Goal: Information Seeking & Learning: Understand process/instructions

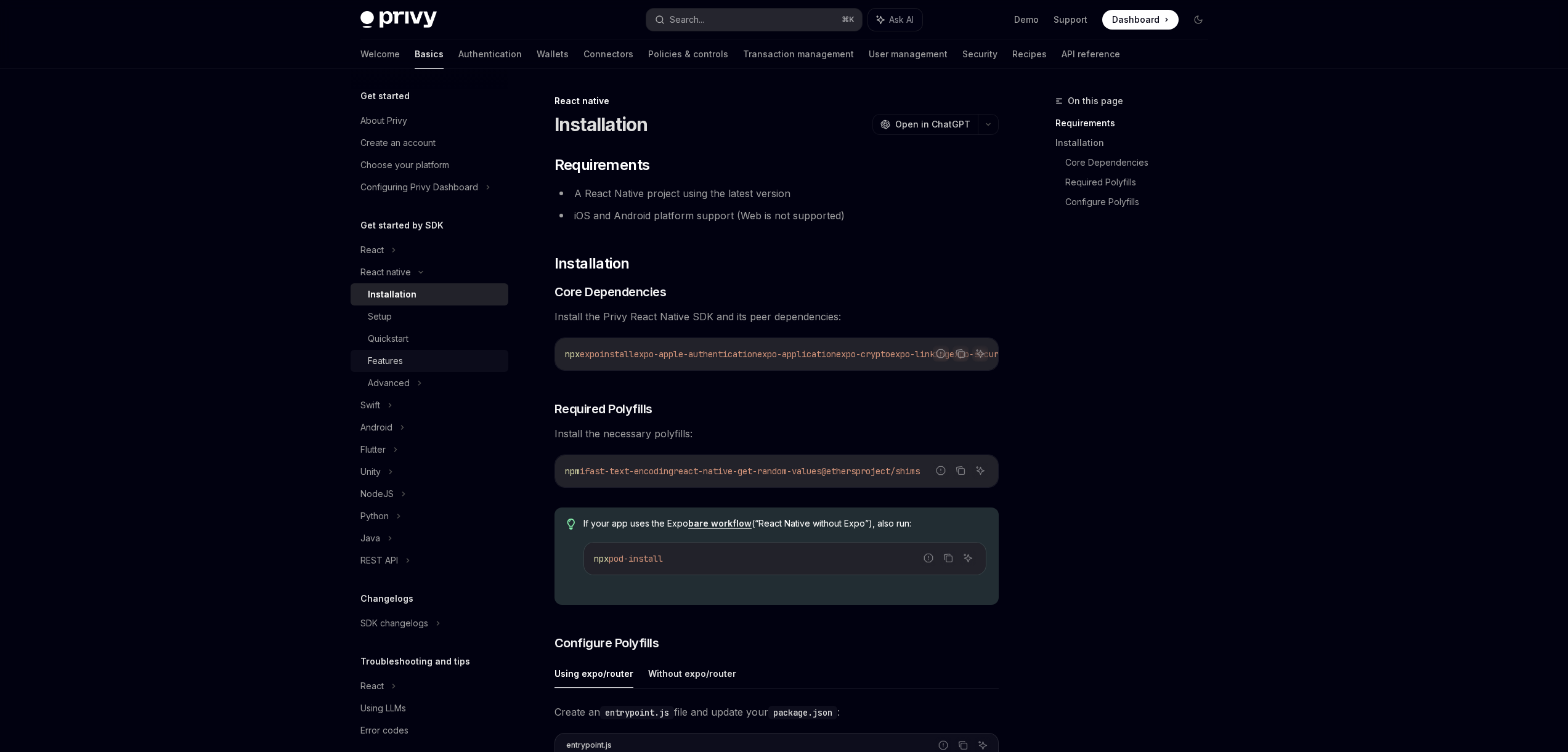
click at [433, 350] on link "Features" at bounding box center [429, 360] width 158 height 22
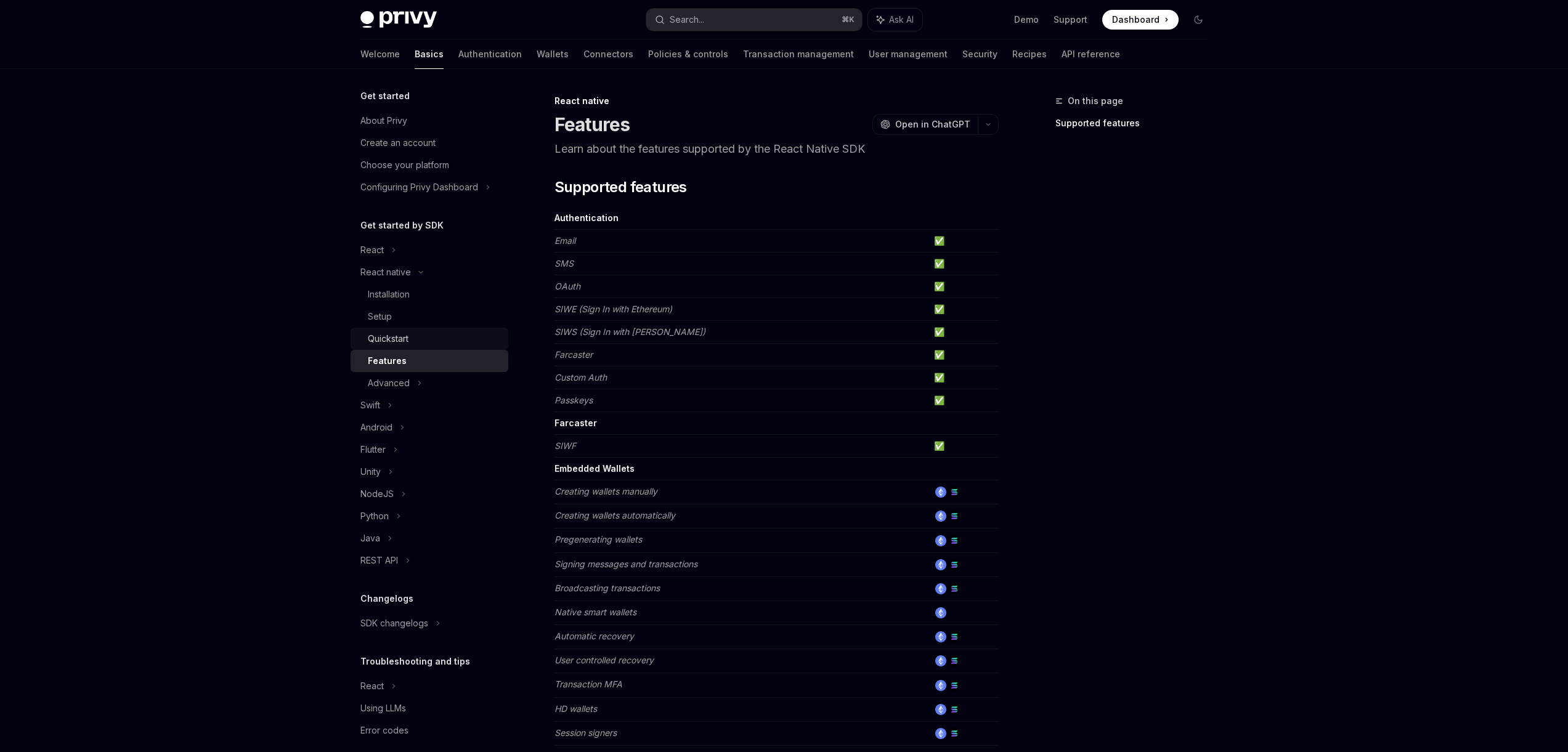
click at [429, 336] on div "Quickstart" at bounding box center [434, 338] width 133 height 15
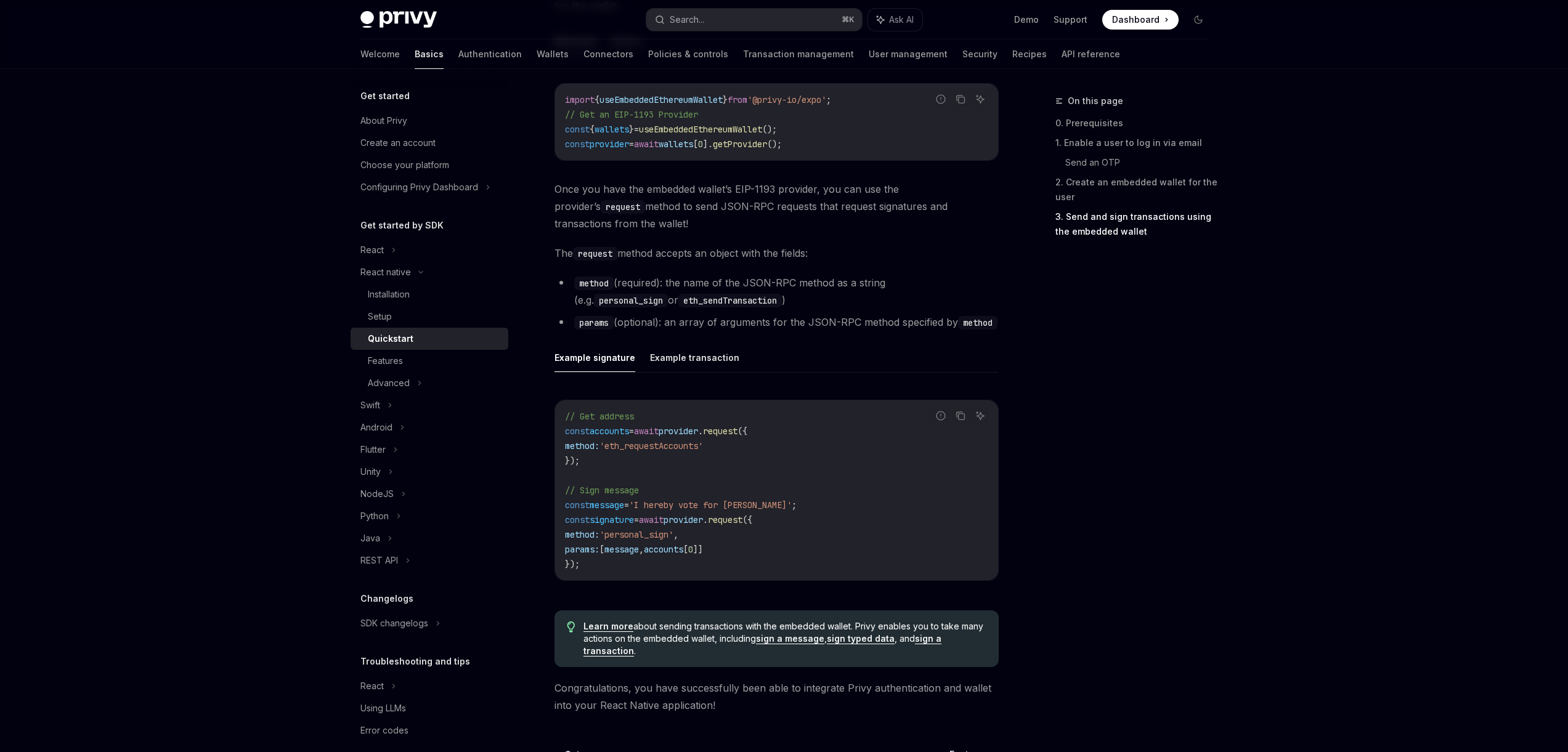
scroll to position [1573, 0]
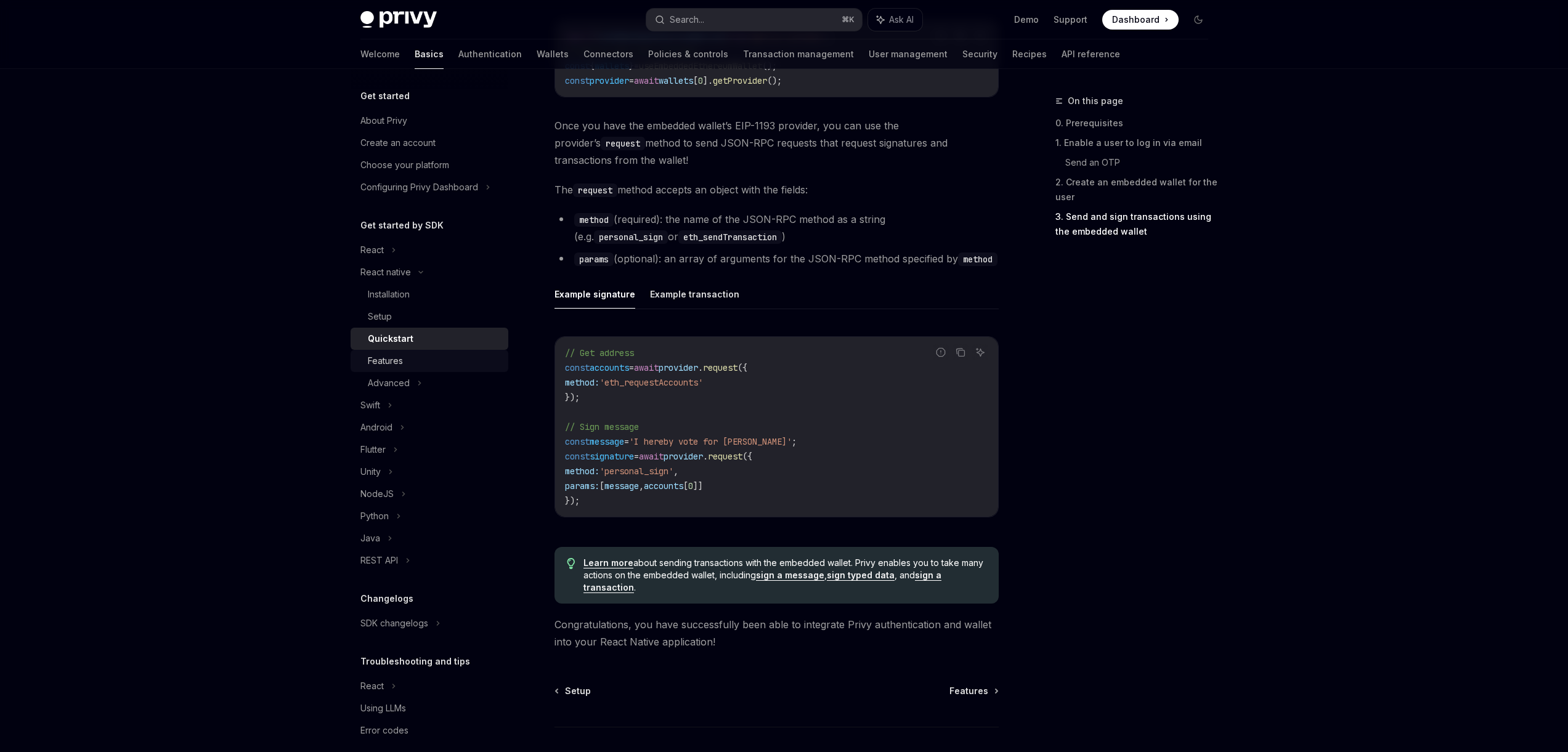
click at [437, 358] on div "Features" at bounding box center [434, 360] width 133 height 15
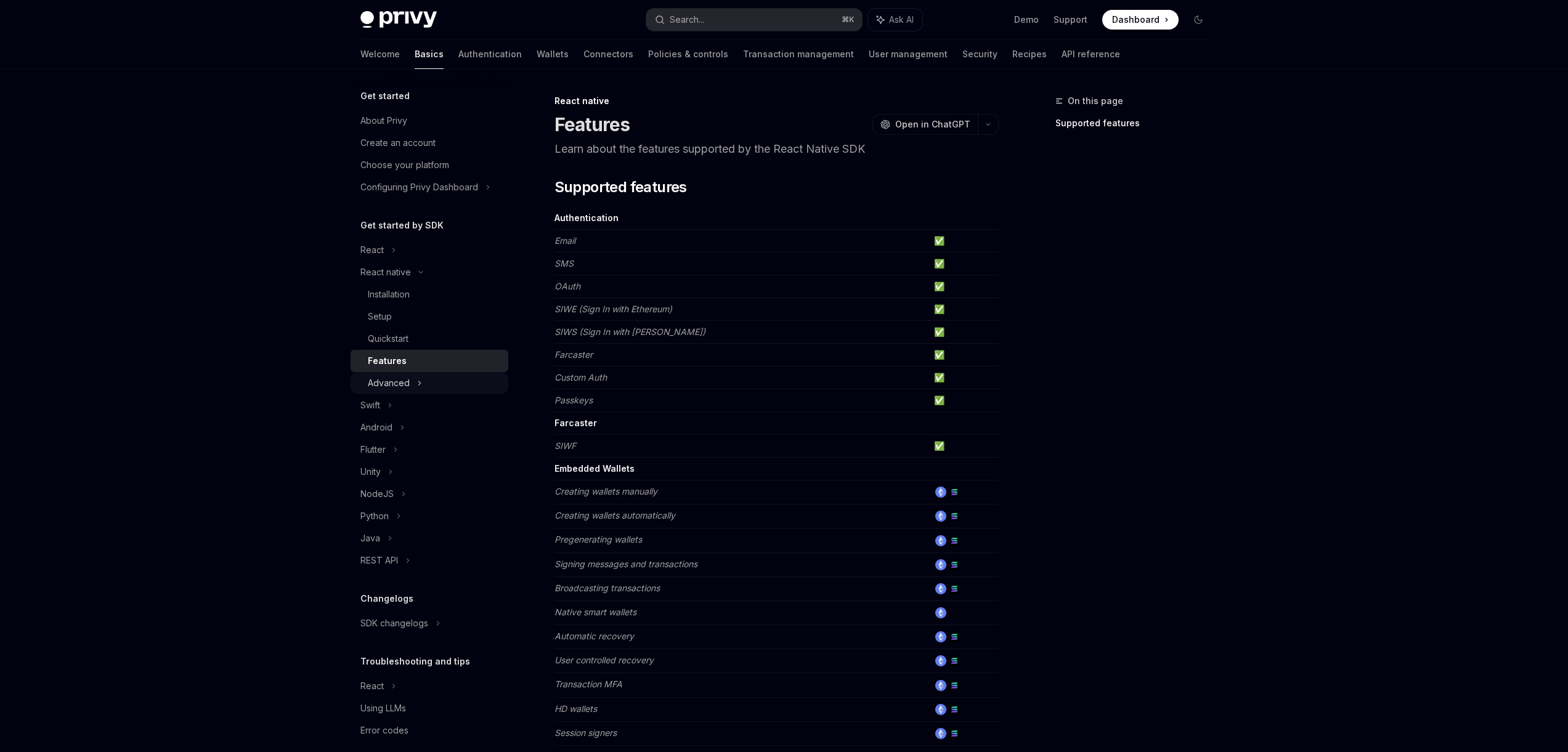
click at [432, 372] on div "Advanced" at bounding box center [429, 382] width 158 height 22
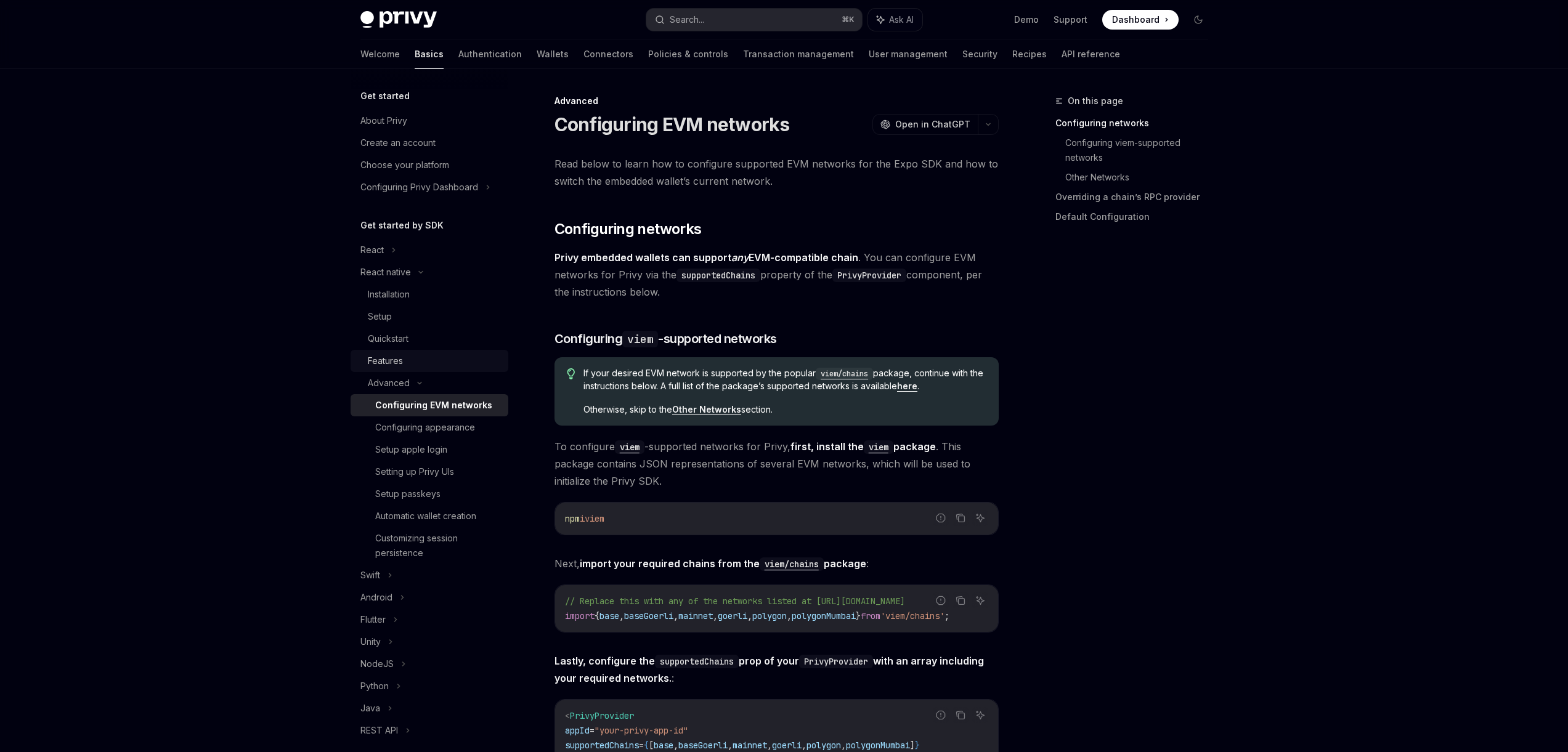
click at [397, 358] on div "Features" at bounding box center [385, 360] width 35 height 15
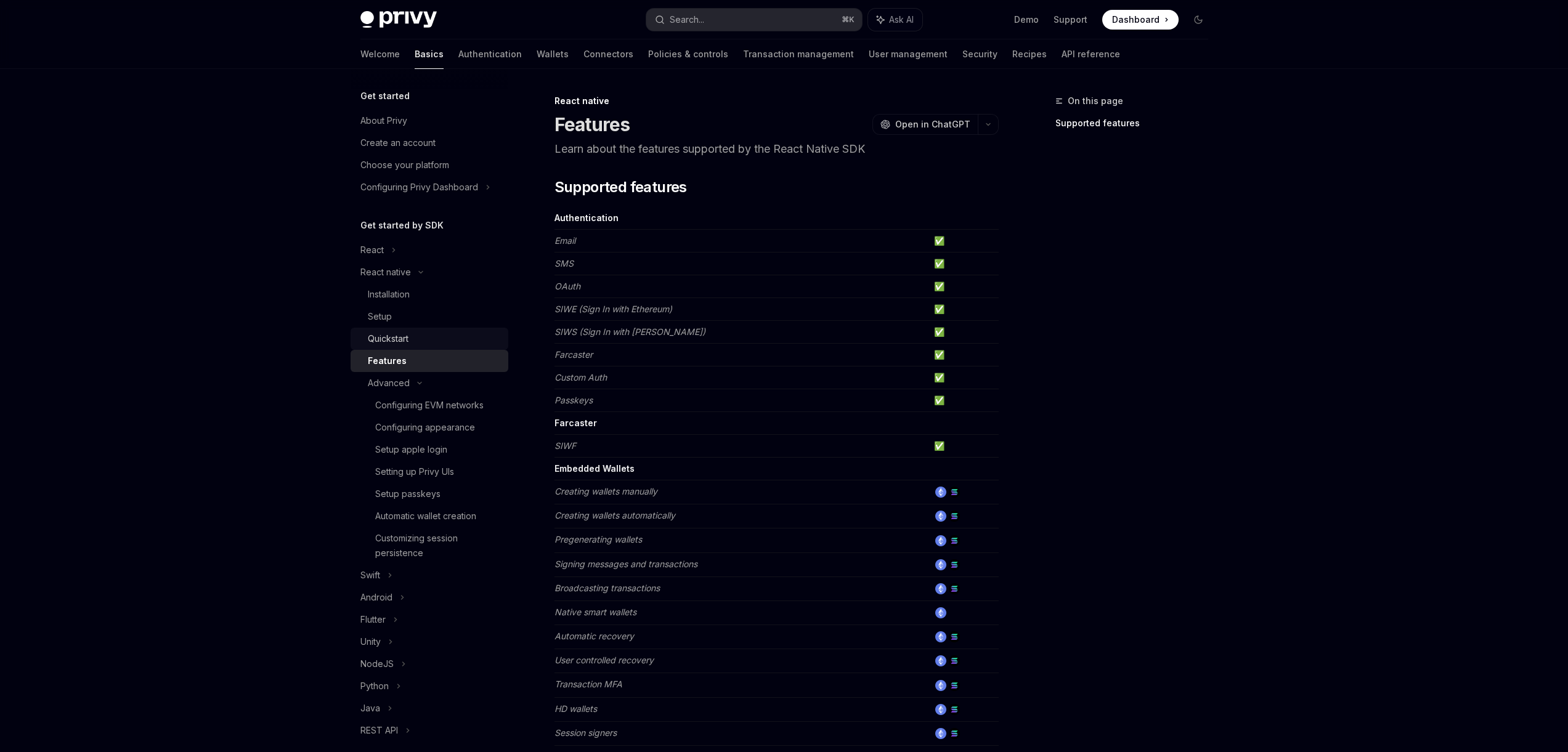
click at [404, 340] on div "Quickstart" at bounding box center [388, 338] width 40 height 15
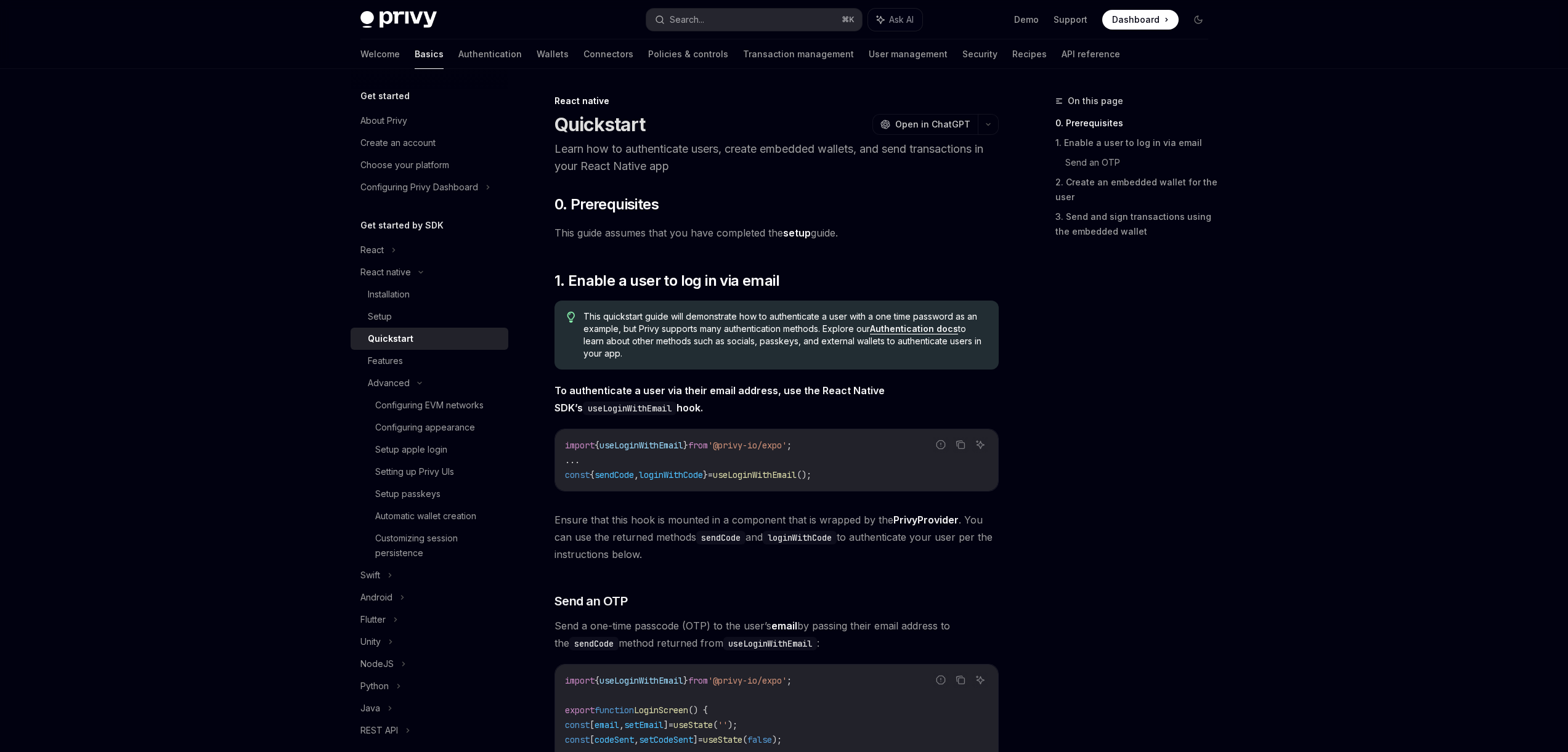
click at [743, 448] on span "'@privy-io/expo'" at bounding box center [747, 446] width 79 height 11
click at [1062, 50] on link "API reference" at bounding box center [1091, 55] width 58 height 30
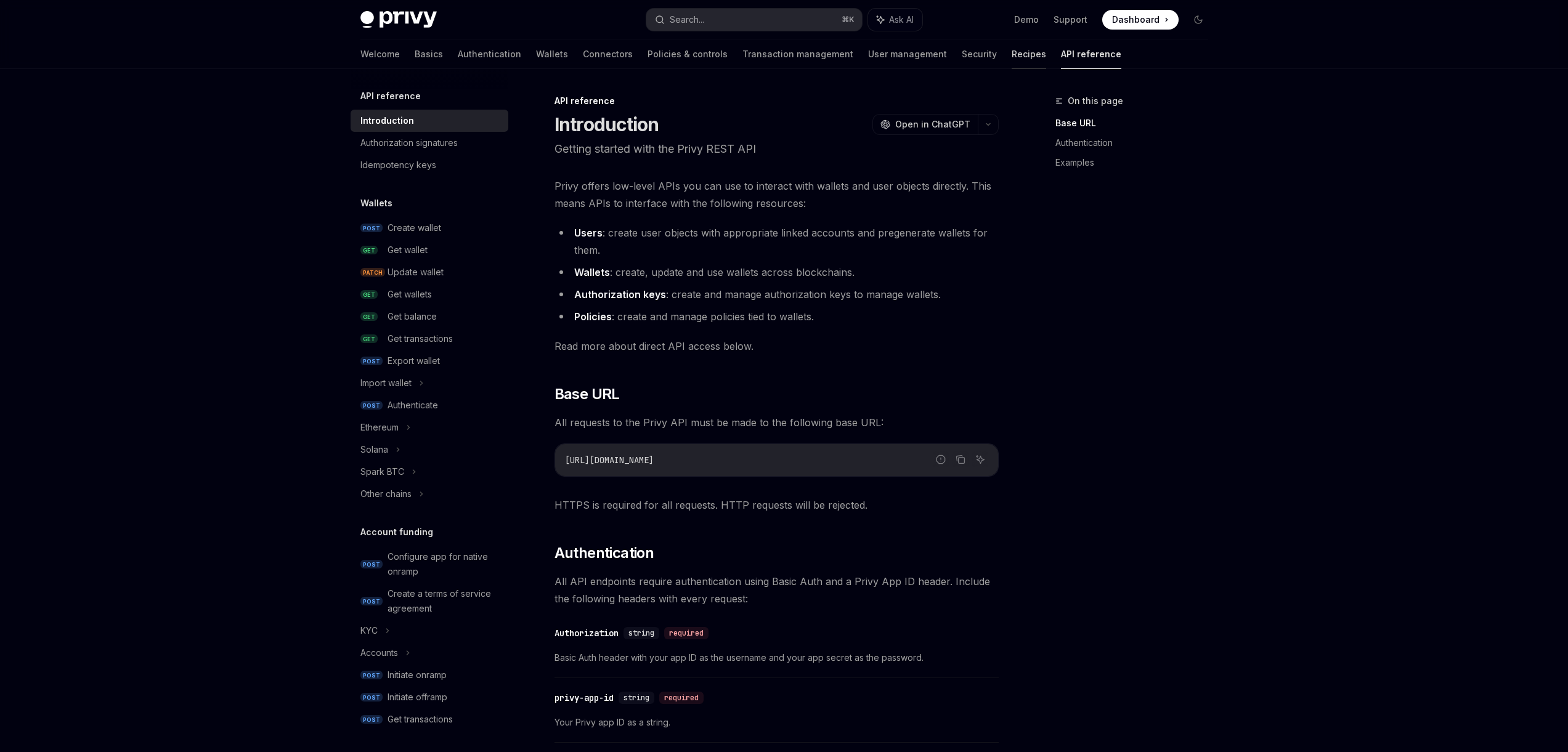
click at [1011, 55] on link "Recipes" at bounding box center [1029, 55] width 35 height 30
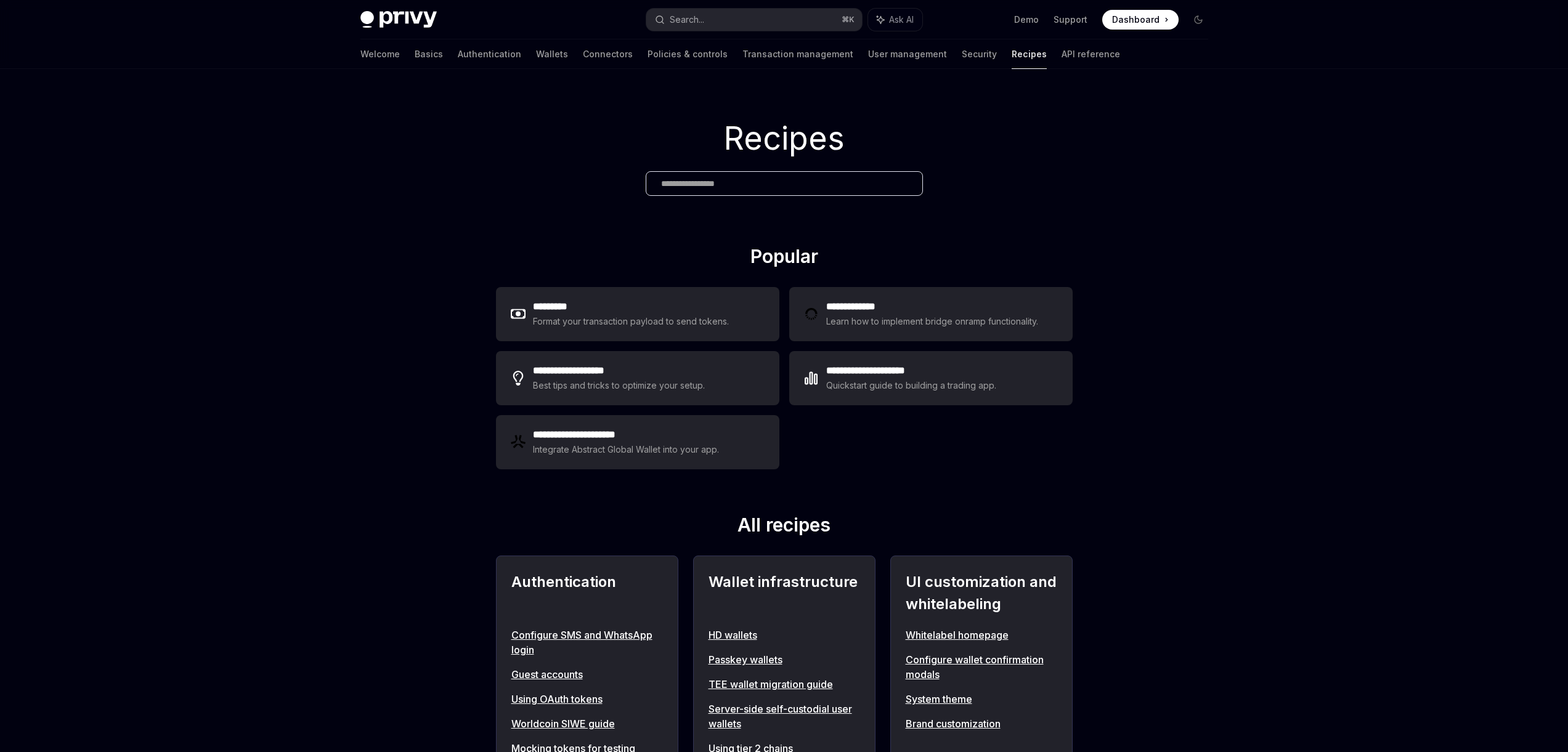
click at [353, 52] on div "Welcome Basics Authentication Wallets Connectors Policies & controls Transactio…" at bounding box center [784, 55] width 907 height 30
click at [415, 55] on link "Basics" at bounding box center [429, 55] width 28 height 30
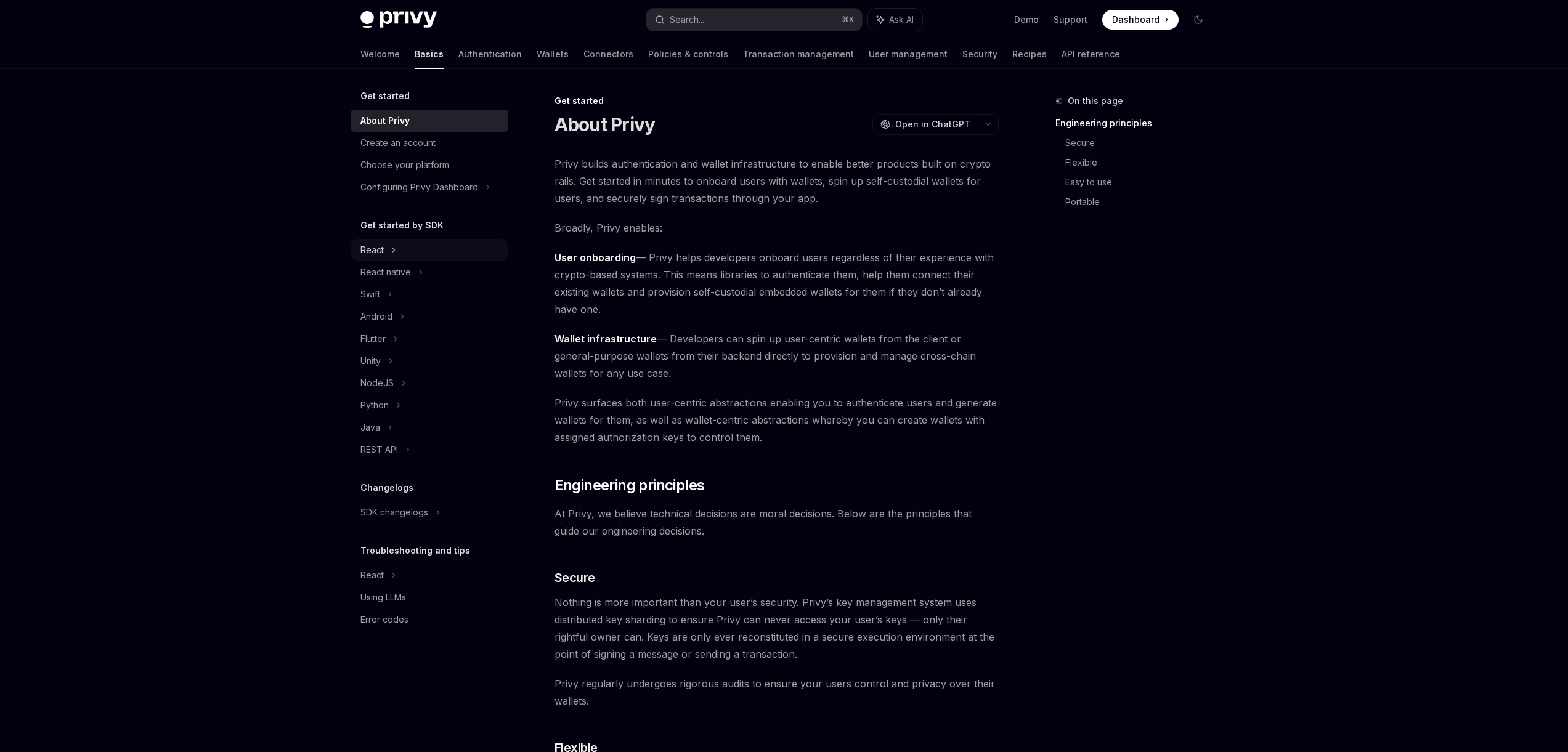
click at [381, 246] on div "React" at bounding box center [372, 250] width 23 height 15
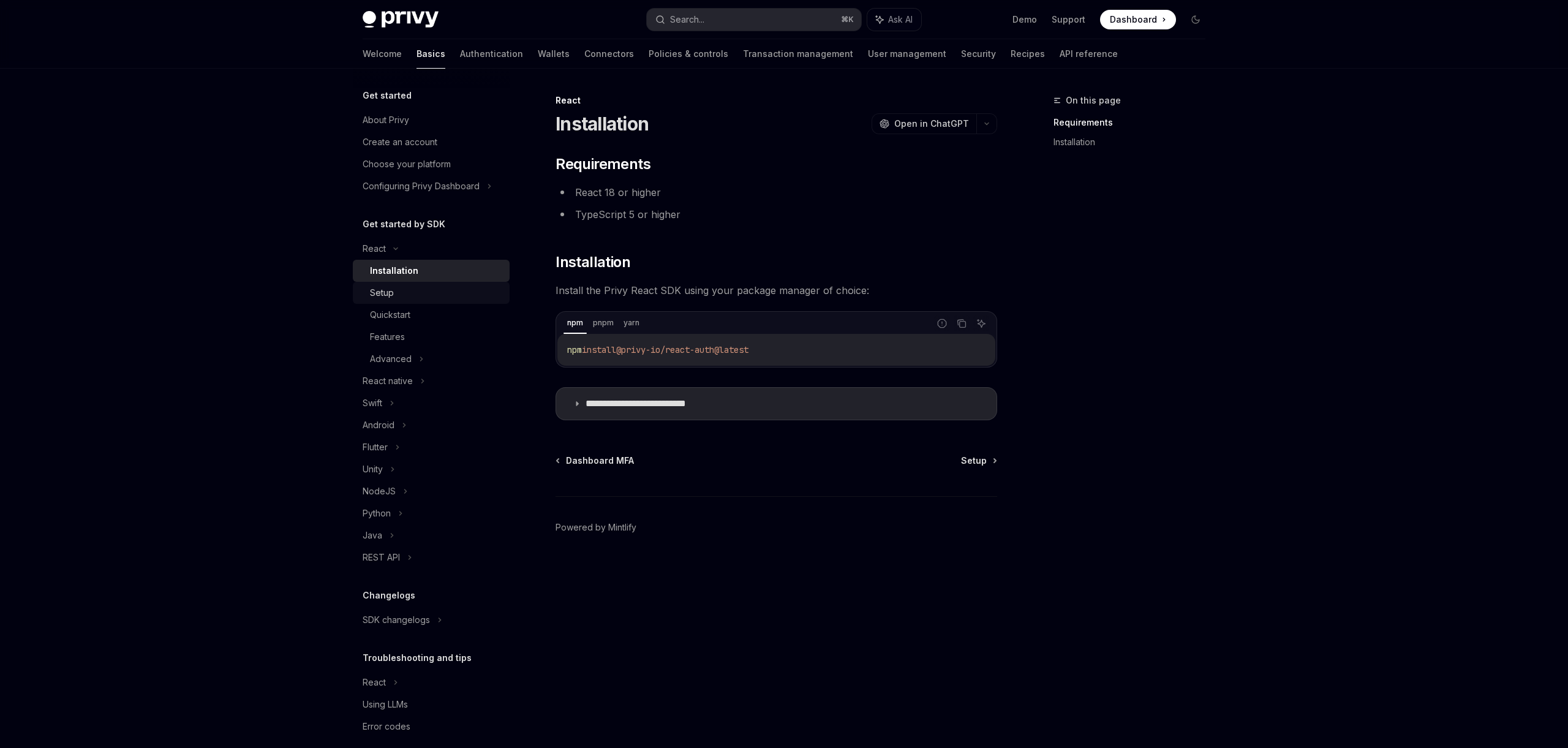
click at [390, 284] on link "Setup" at bounding box center [431, 292] width 157 height 22
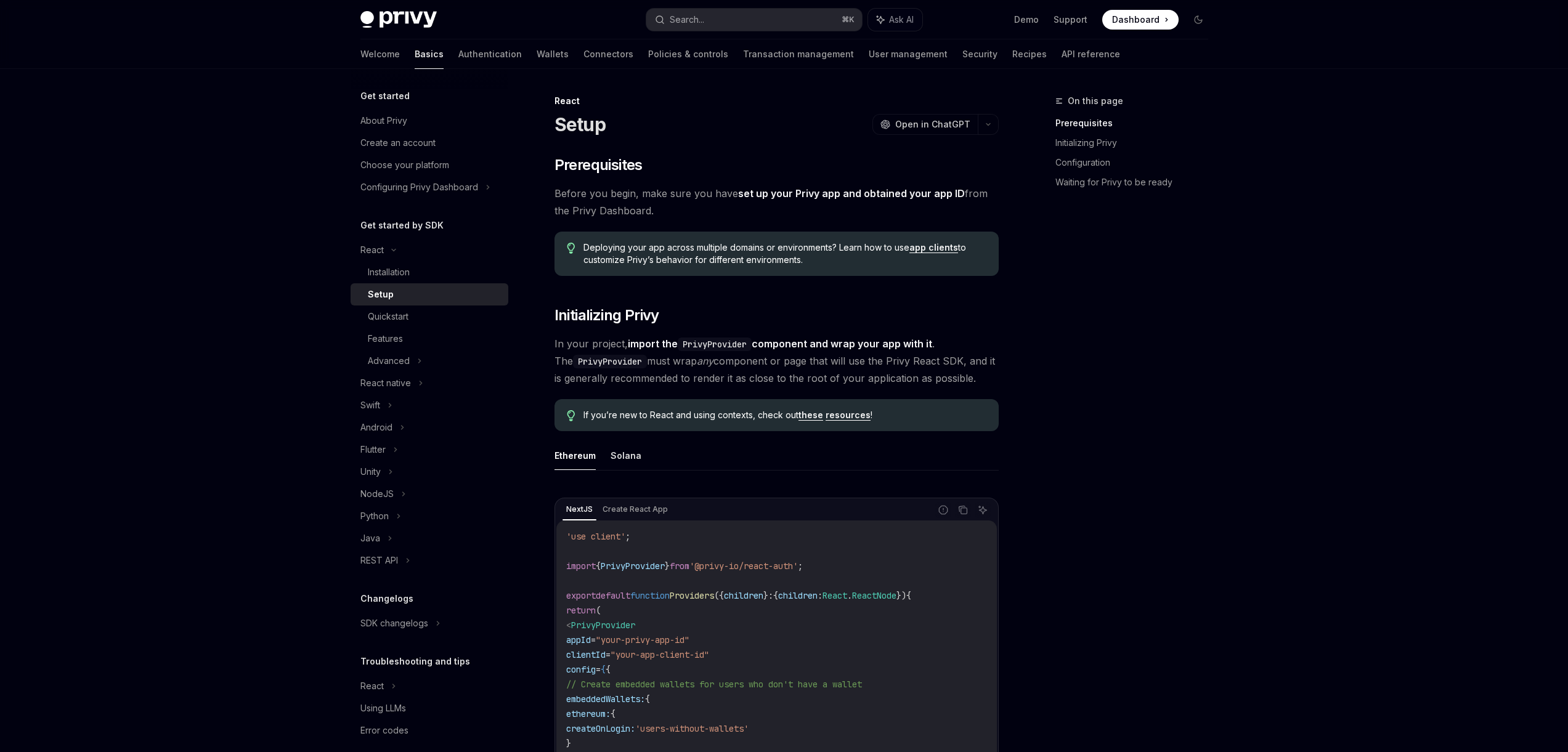
scroll to position [14, 0]
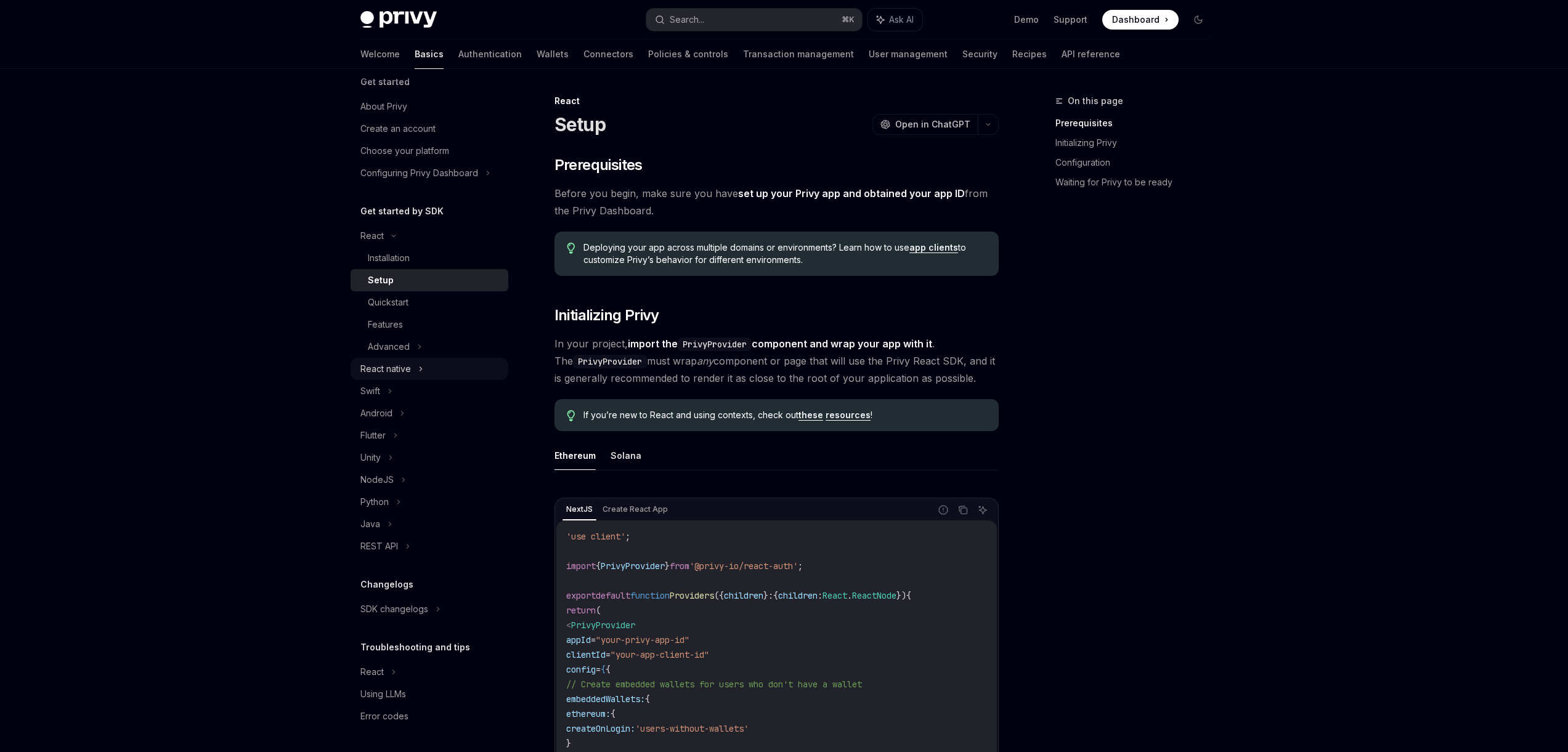
click at [395, 365] on div "React native" at bounding box center [385, 368] width 50 height 15
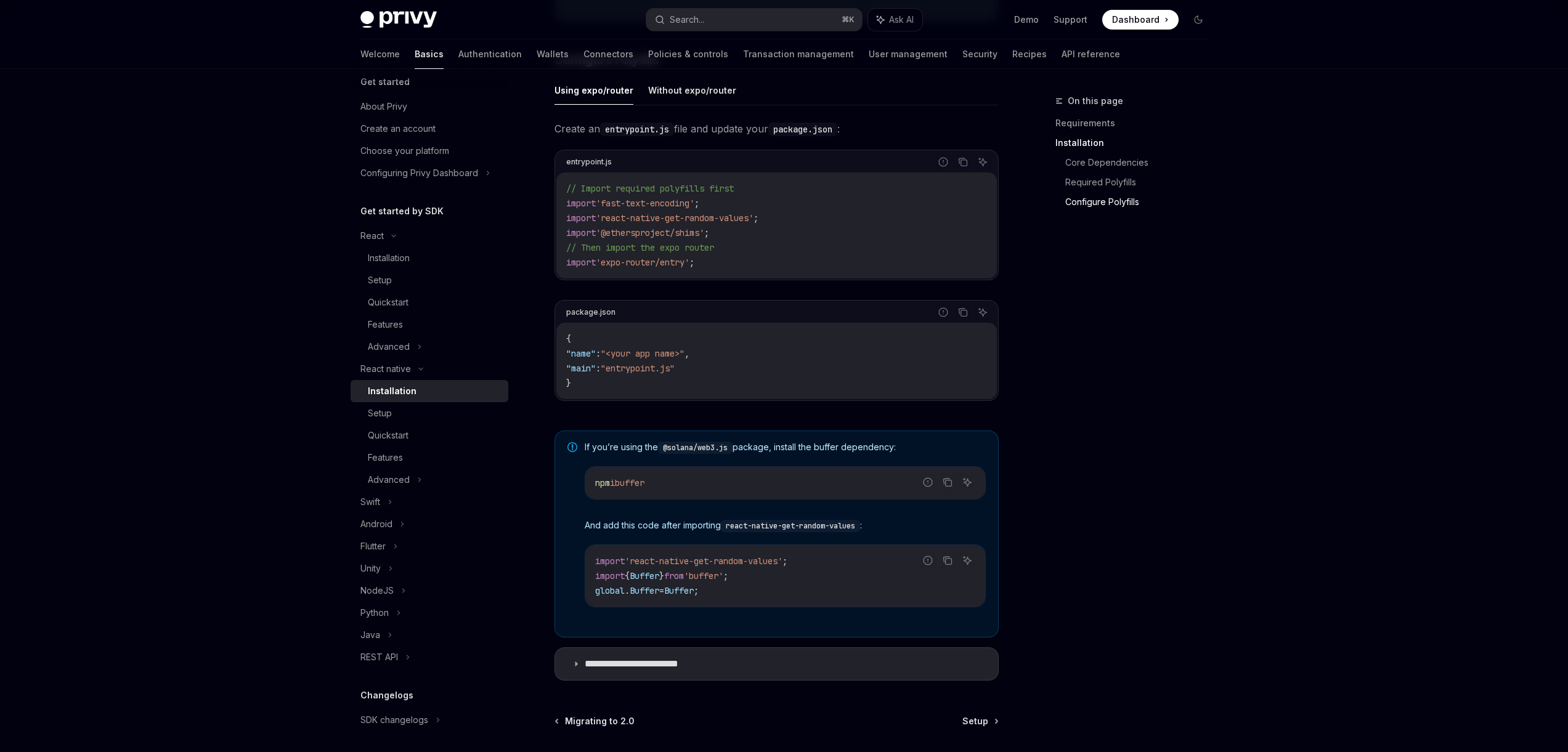
scroll to position [700, 0]
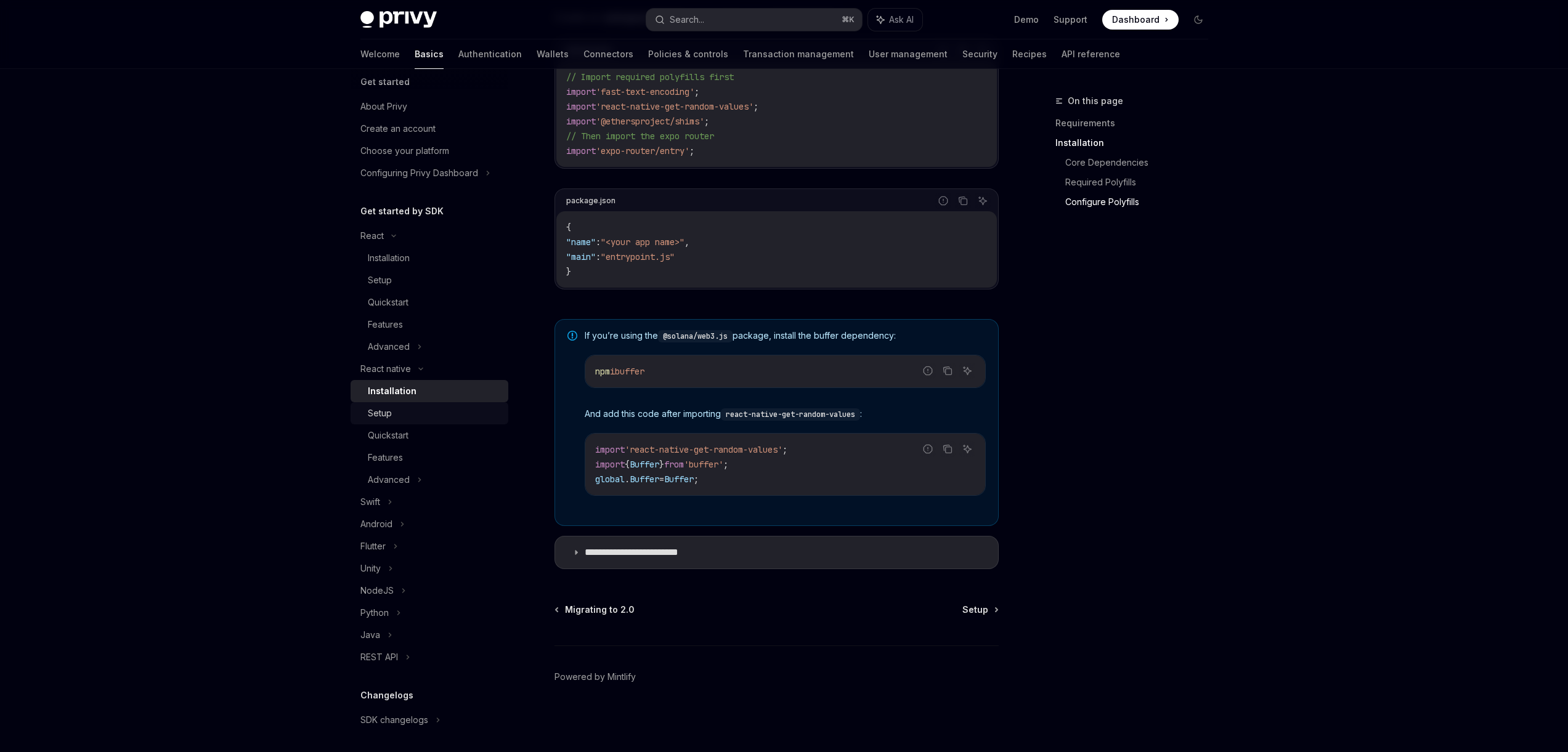
click at [426, 402] on link "Setup" at bounding box center [429, 413] width 158 height 22
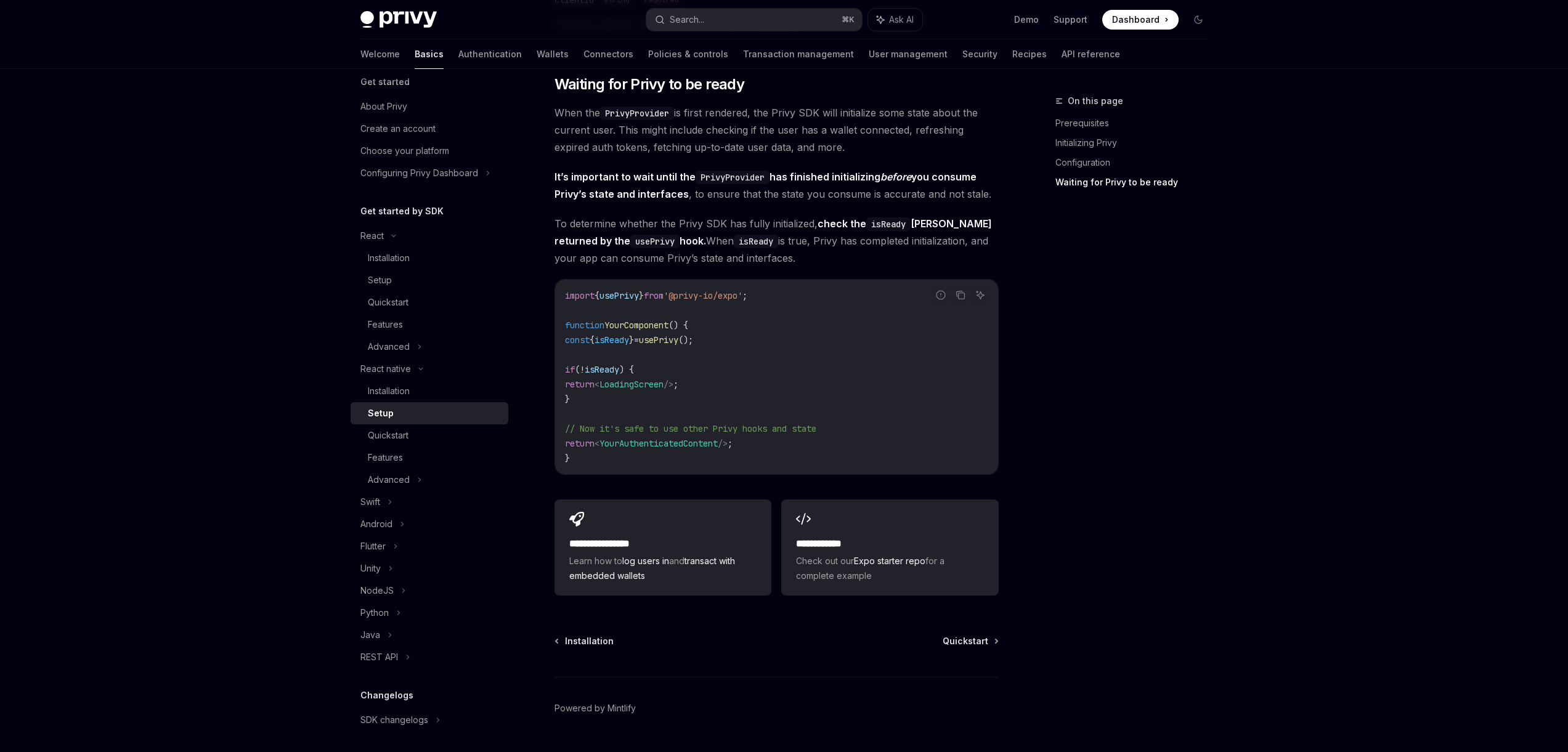
scroll to position [907, 0]
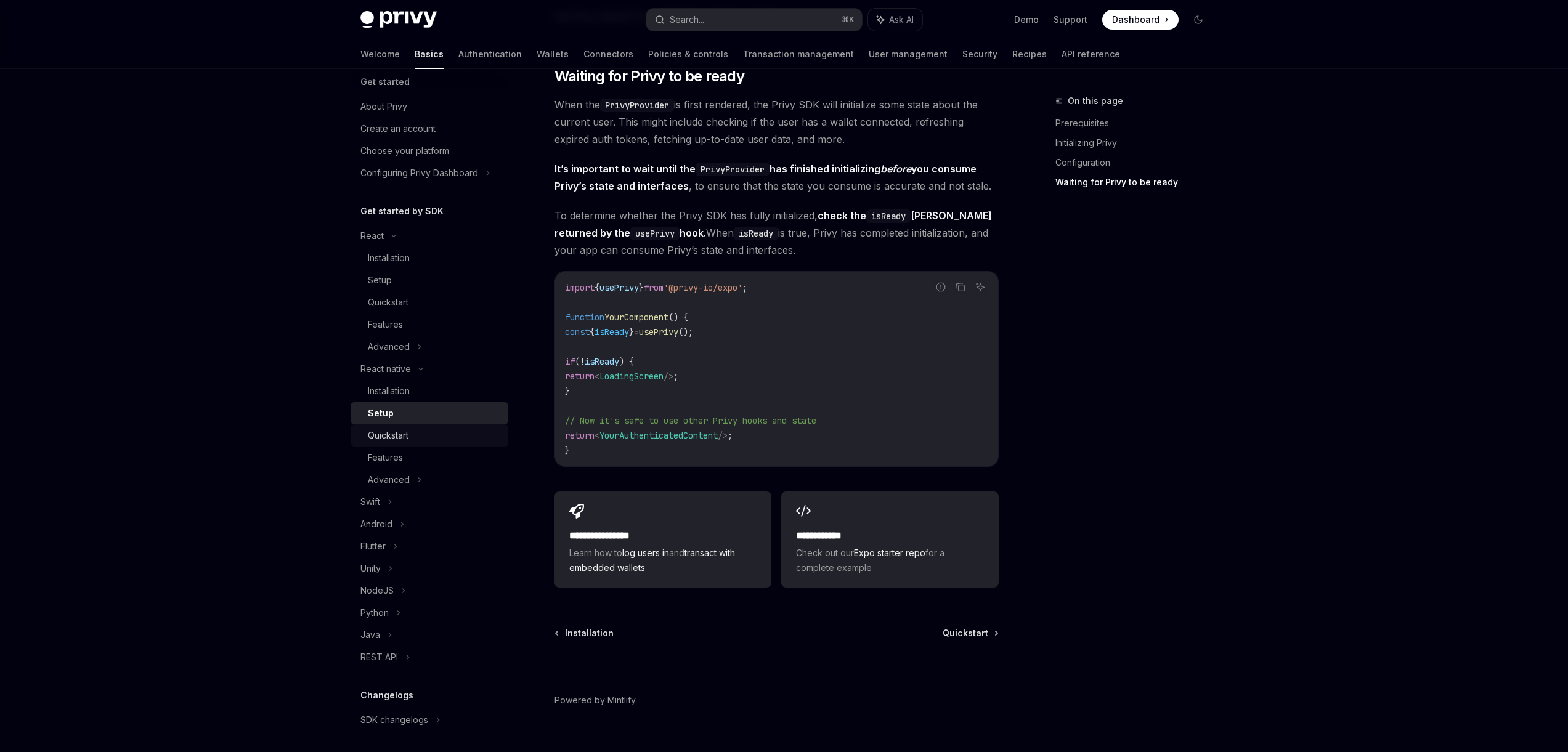
click at [395, 428] on div "Quickstart" at bounding box center [388, 435] width 40 height 15
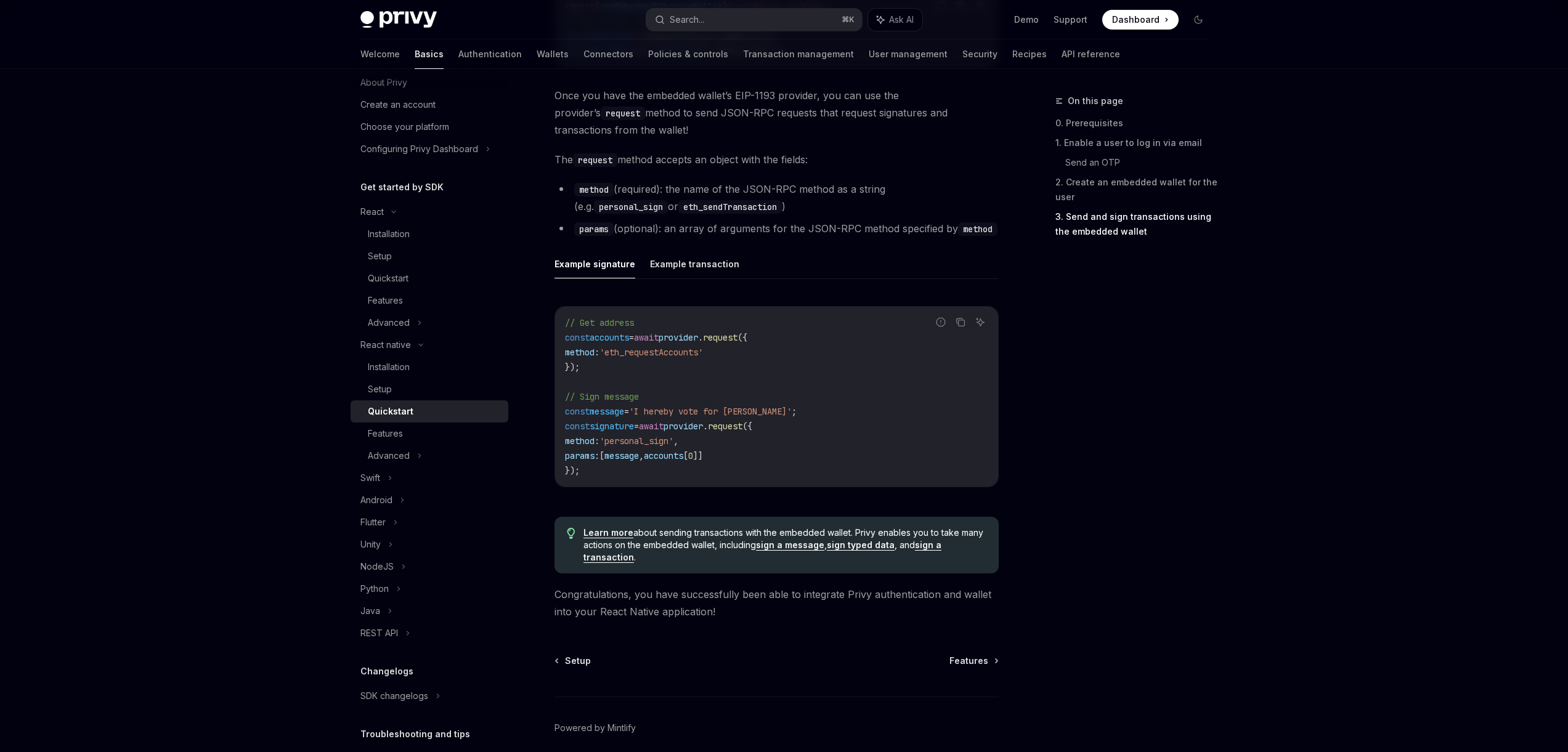
scroll to position [1611, 0]
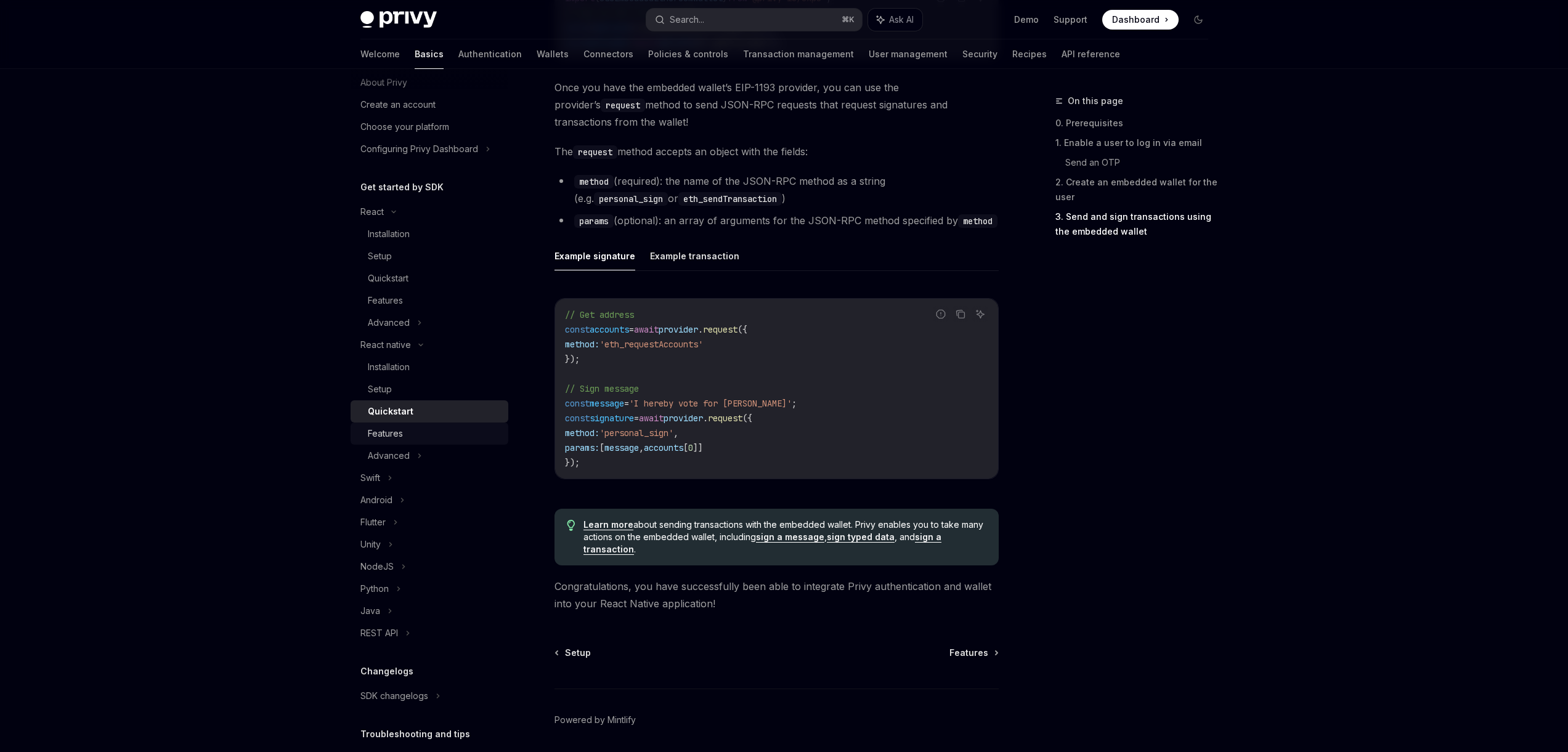
click at [418, 431] on div "Features" at bounding box center [434, 433] width 133 height 15
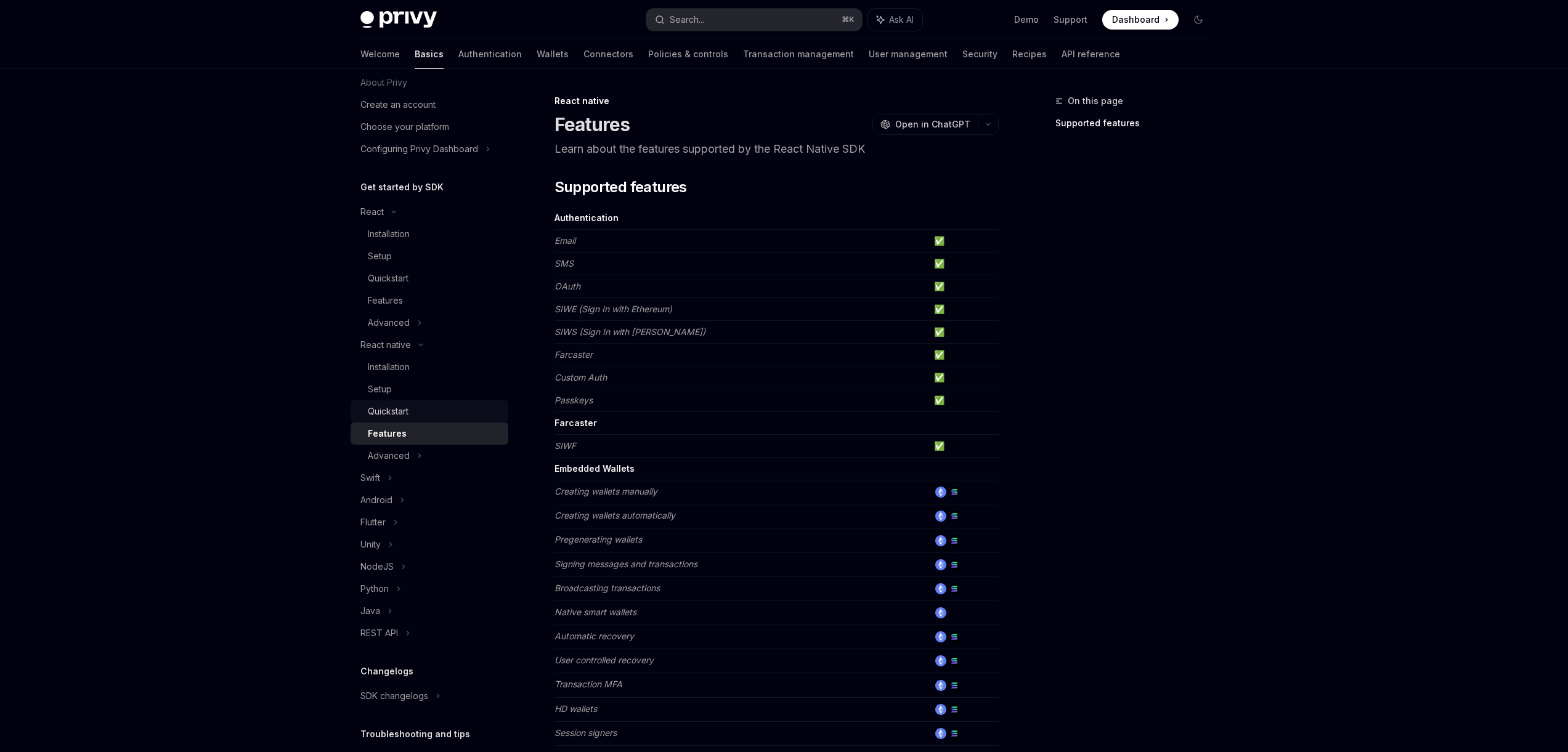
click at [418, 419] on link "Quickstart" at bounding box center [429, 411] width 158 height 22
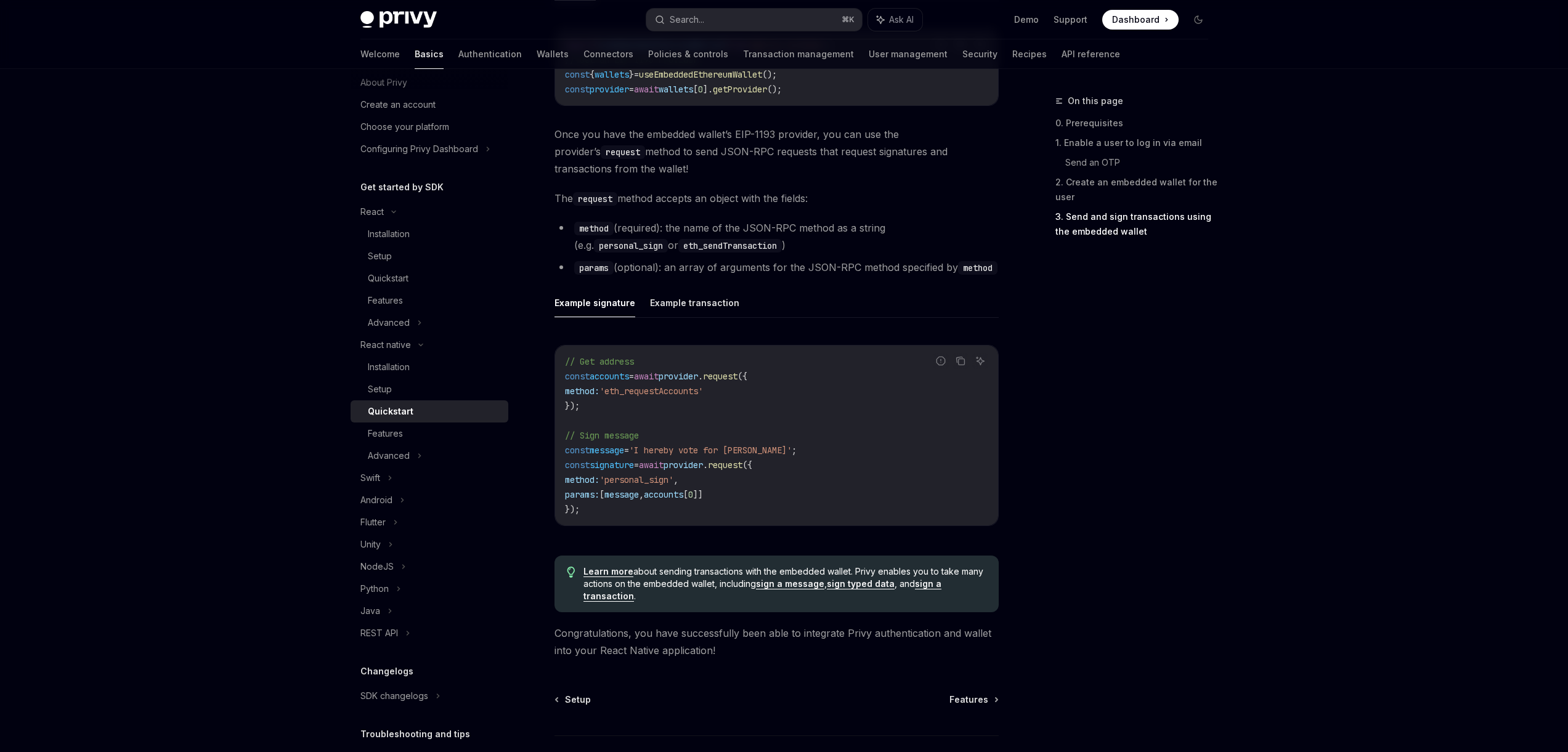
scroll to position [1654, 0]
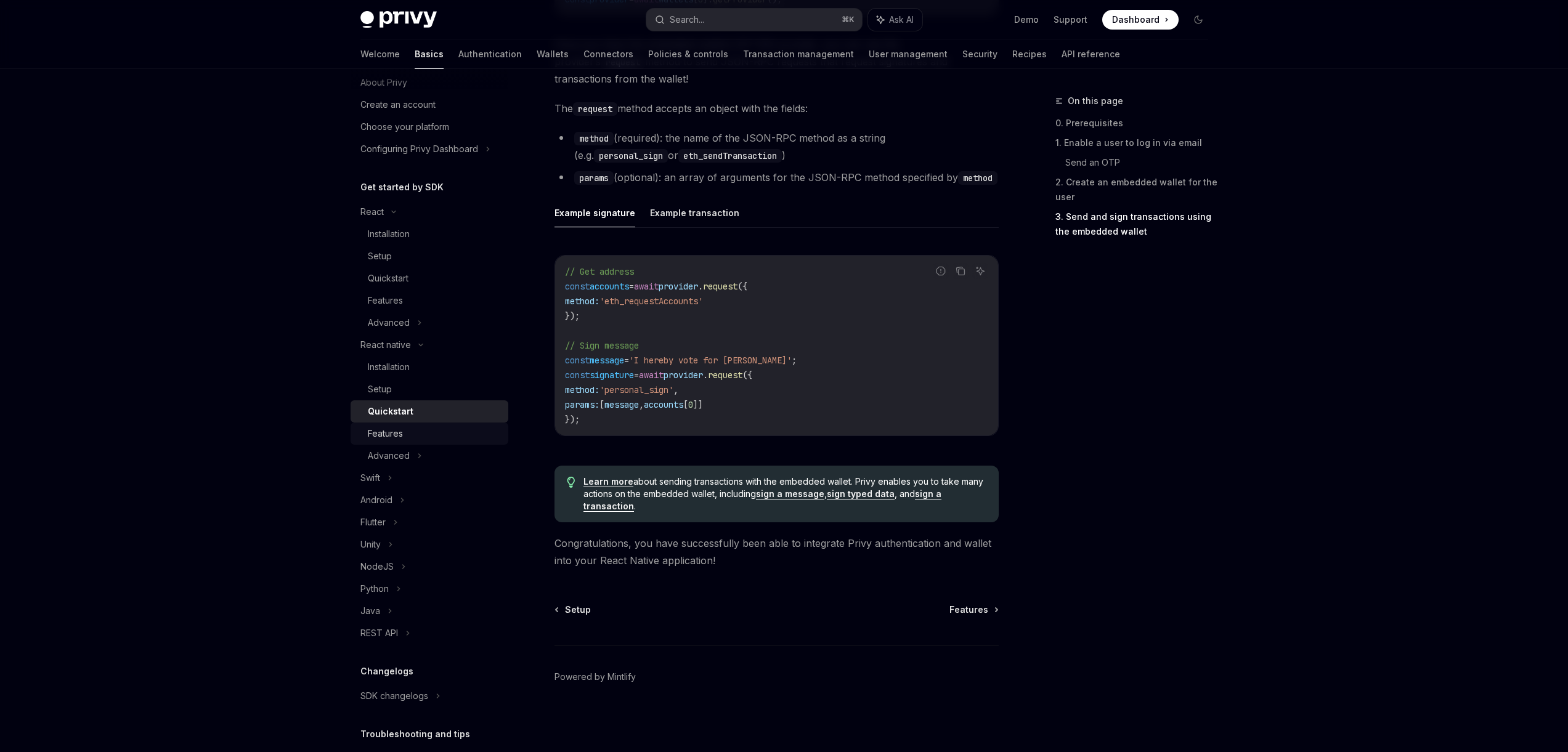
click at [476, 431] on div "Features" at bounding box center [434, 433] width 133 height 15
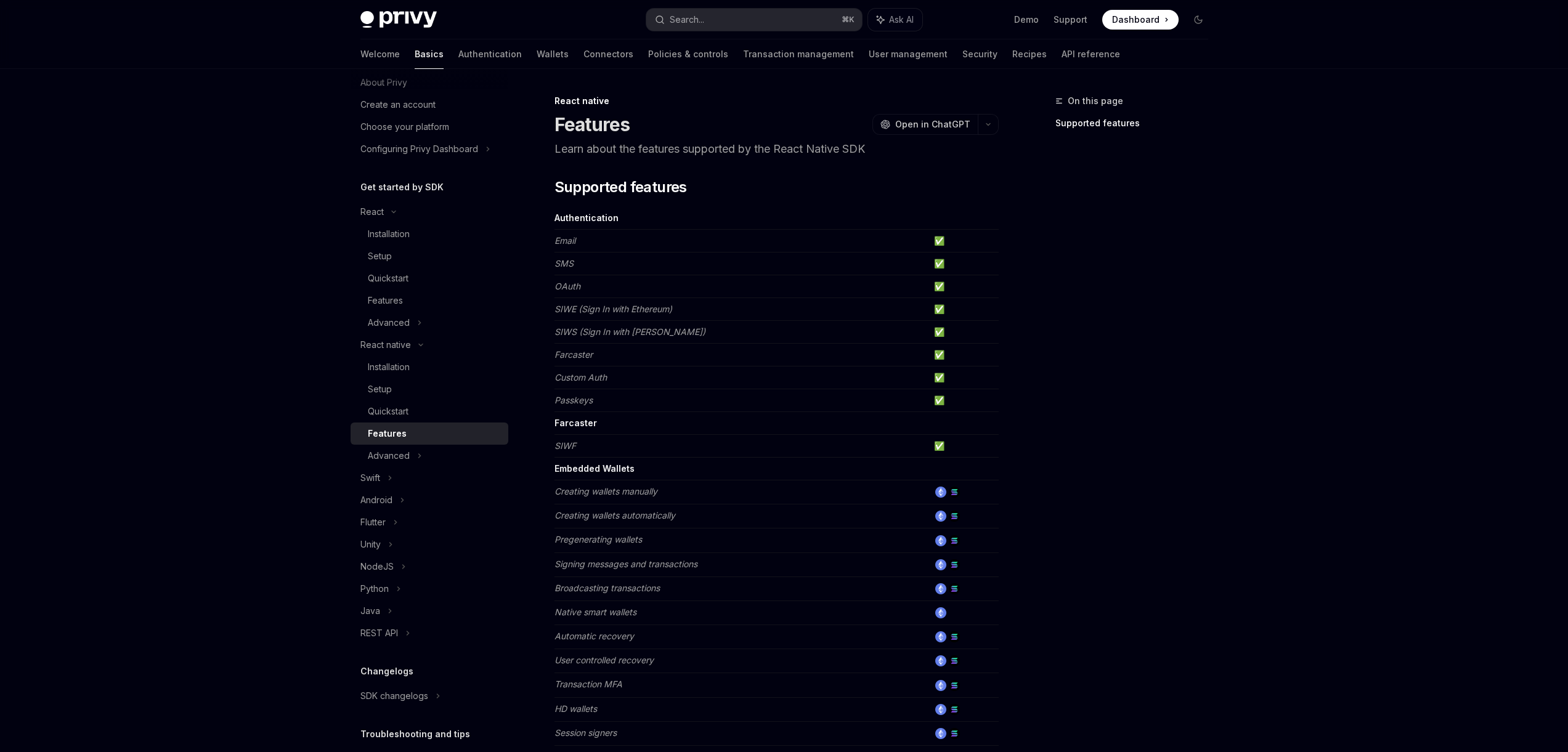
scroll to position [391, 0]
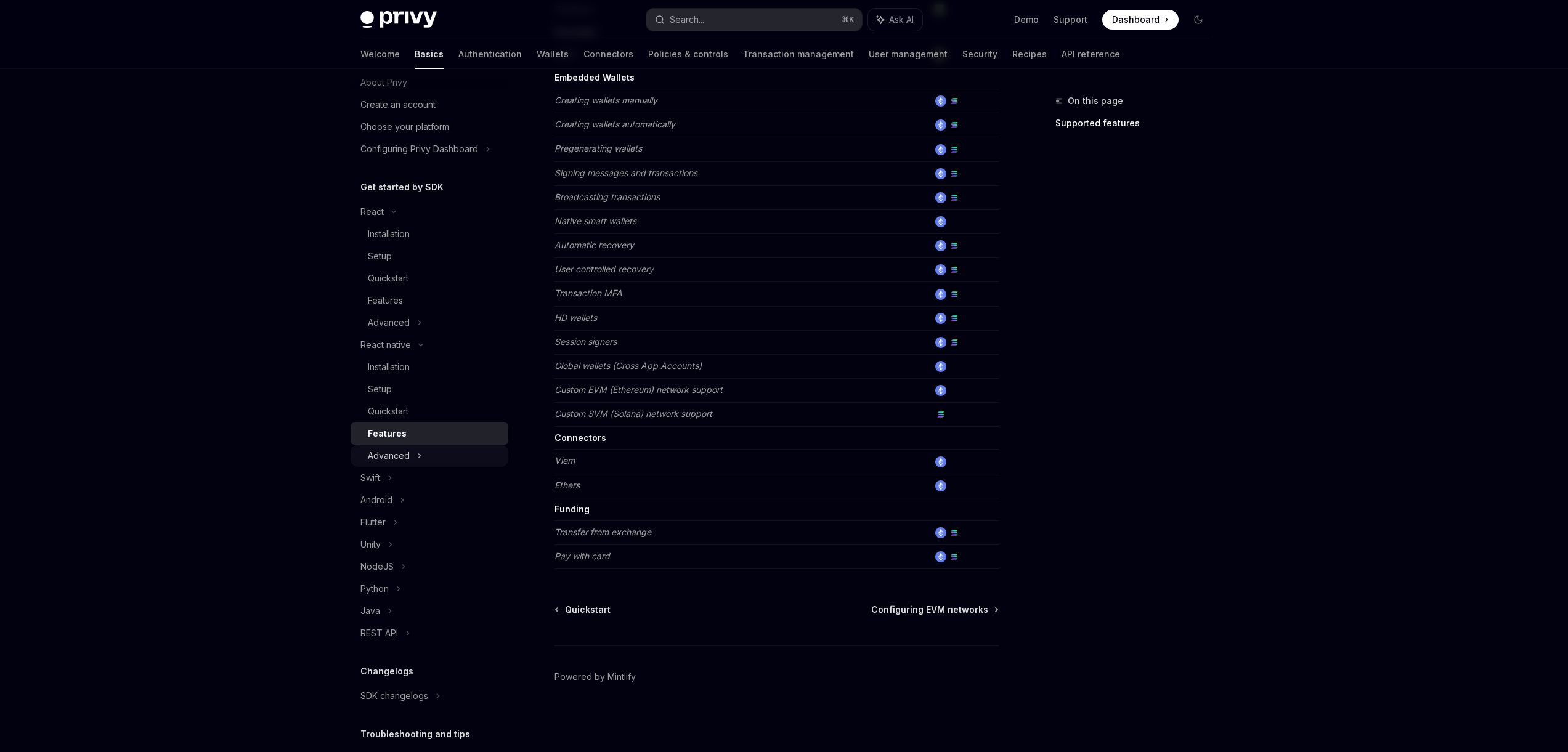
click at [411, 450] on div "Advanced" at bounding box center [429, 455] width 158 height 22
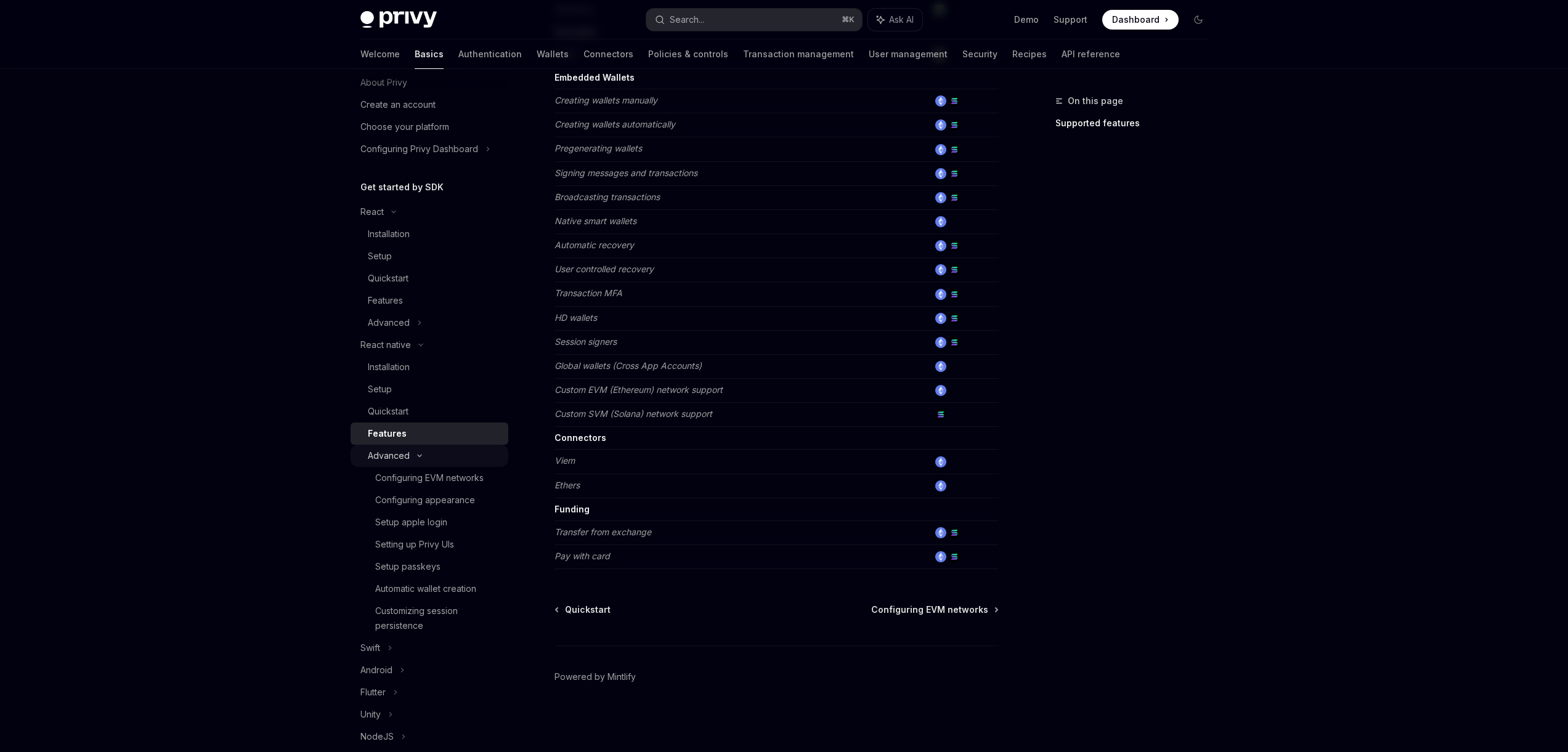
type textarea "*"
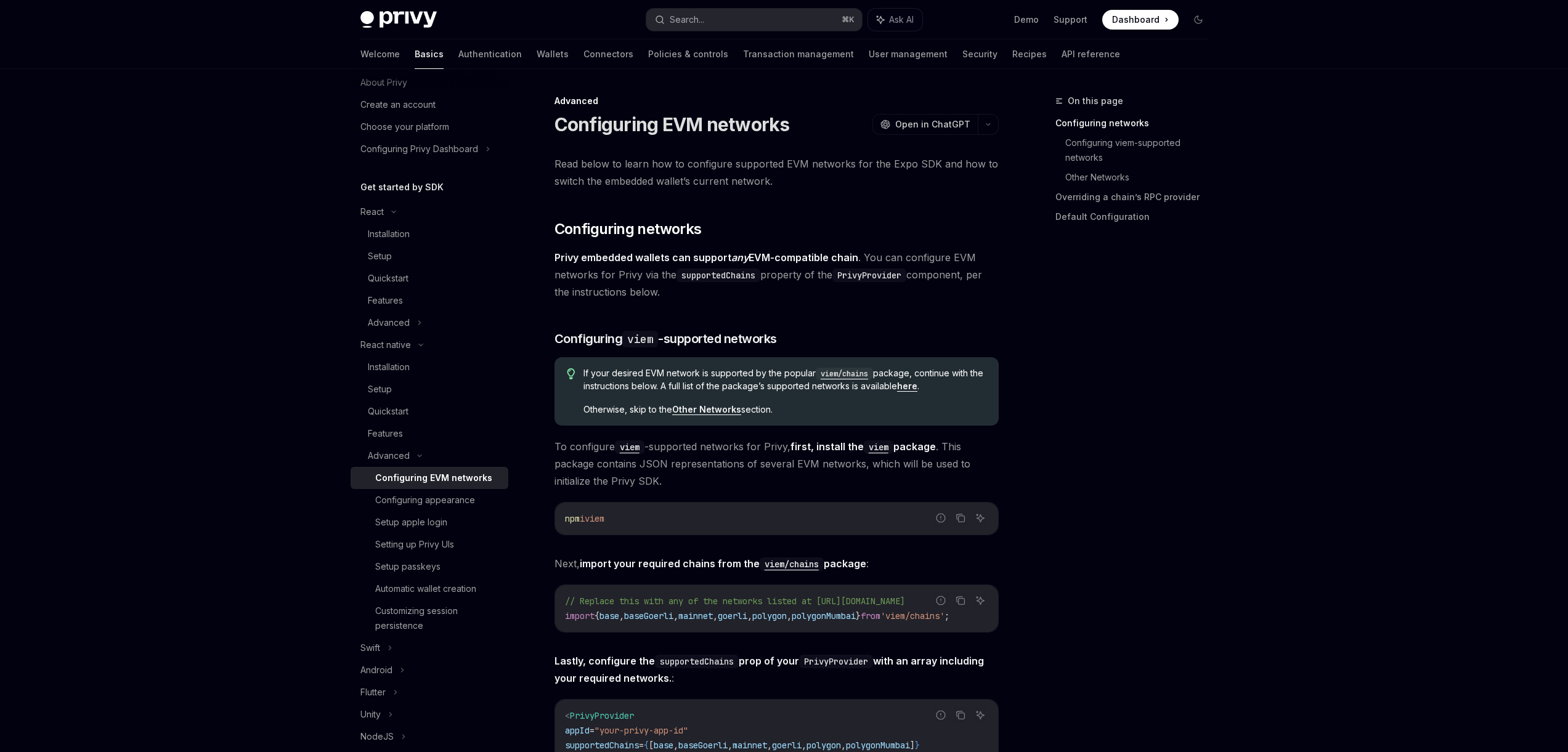
scroll to position [192, 0]
